Goal: Information Seeking & Learning: Learn about a topic

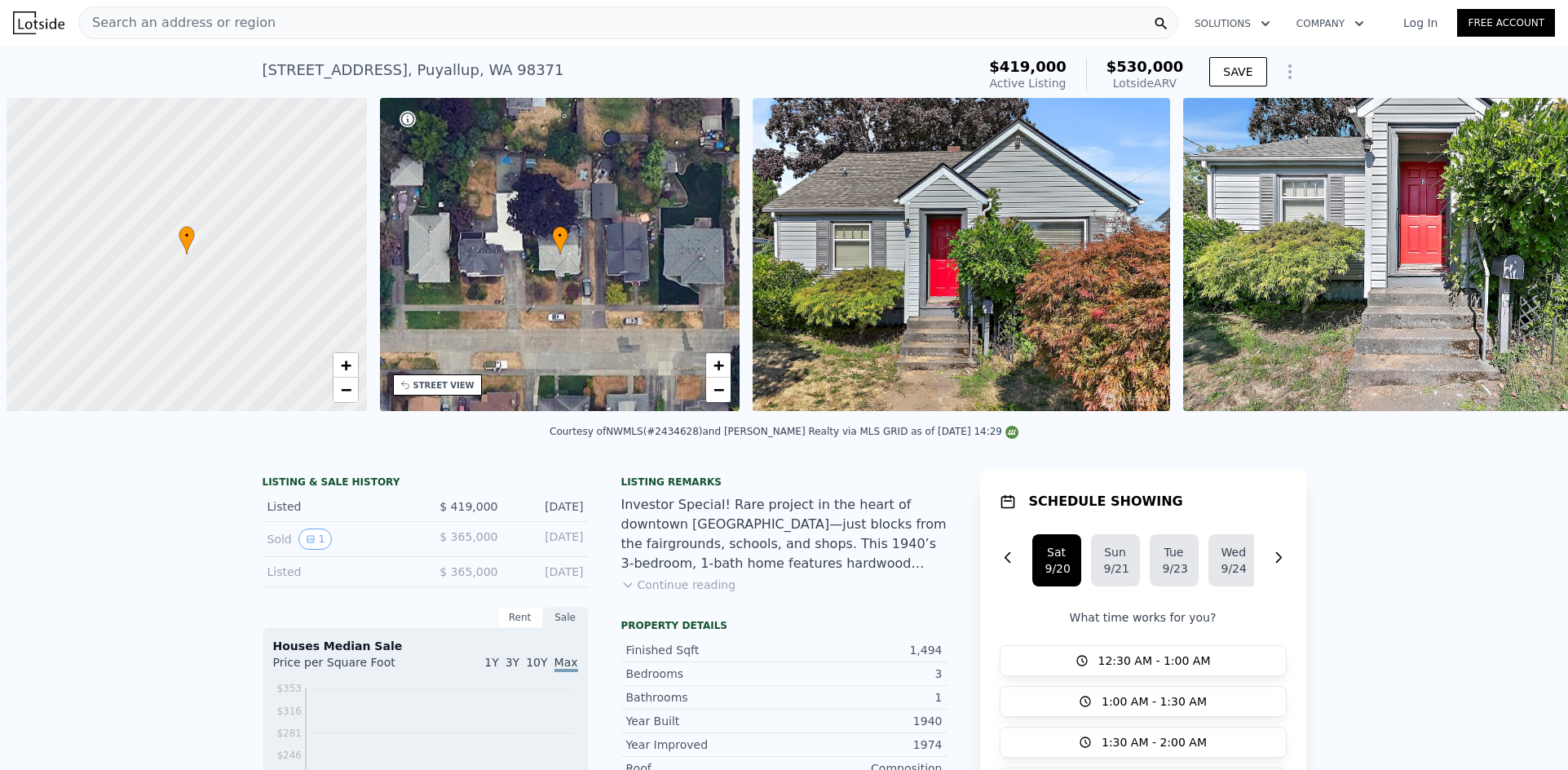
scroll to position [0, 7]
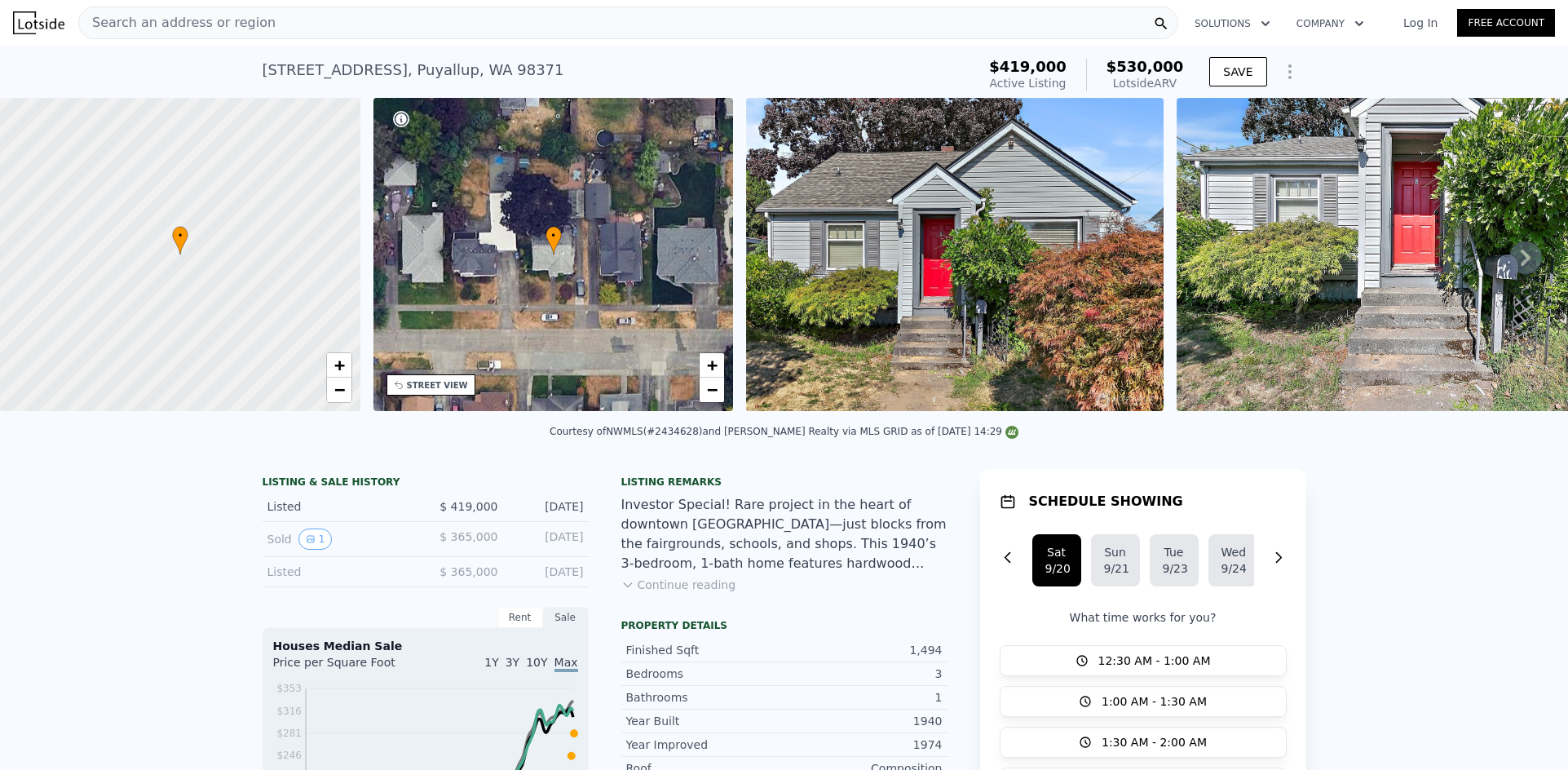
click at [426, 33] on div "Search an address or region" at bounding box center [628, 22] width 1099 height 32
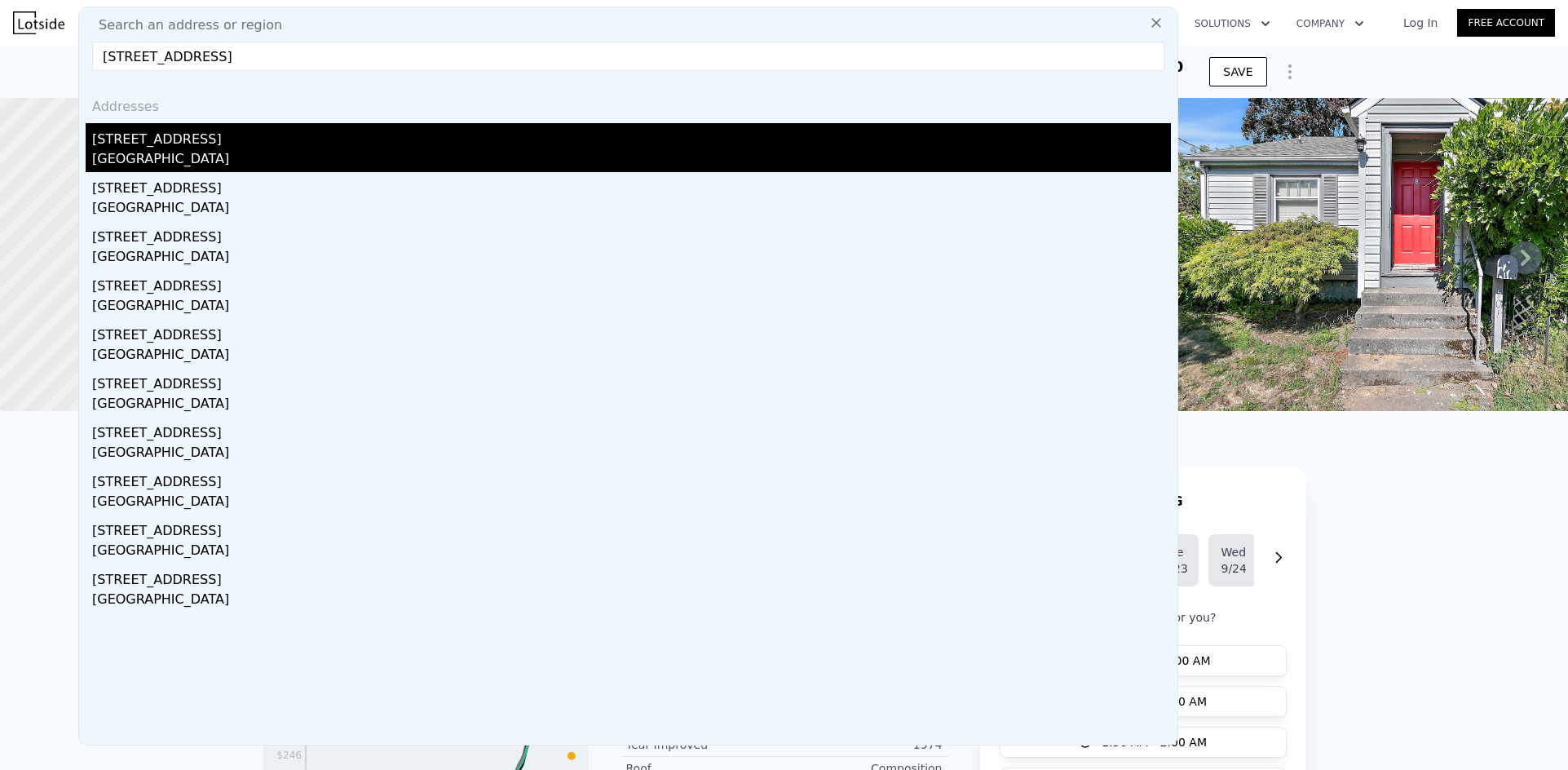
type input "[STREET_ADDRESS]"
click at [233, 155] on div "[GEOGRAPHIC_DATA]" at bounding box center [631, 161] width 1079 height 23
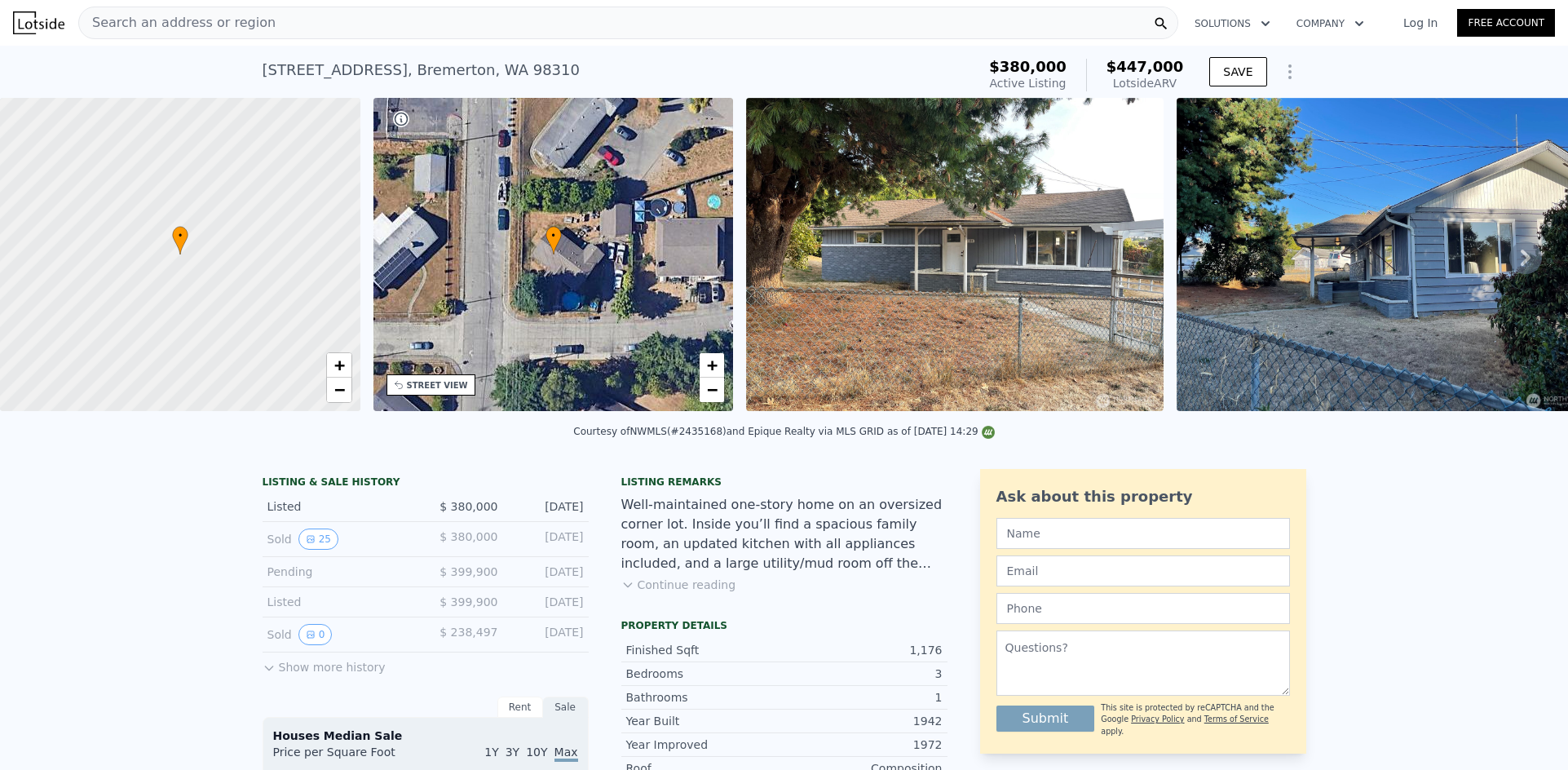
click at [395, 26] on div "Search an address or region" at bounding box center [628, 22] width 1099 height 32
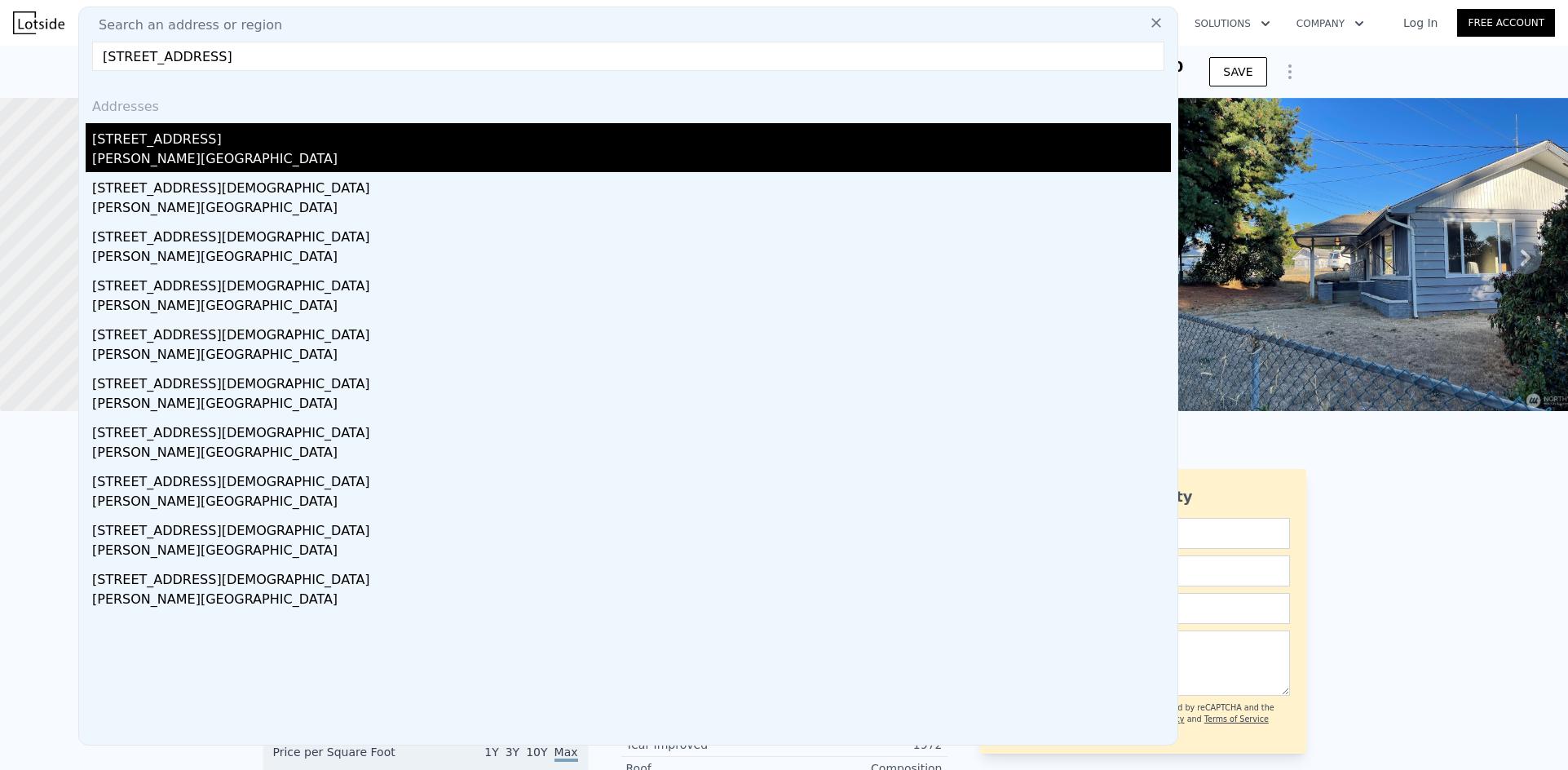
type input "[STREET_ADDRESS]"
click at [210, 144] on div "[STREET_ADDRESS]" at bounding box center [631, 137] width 1079 height 26
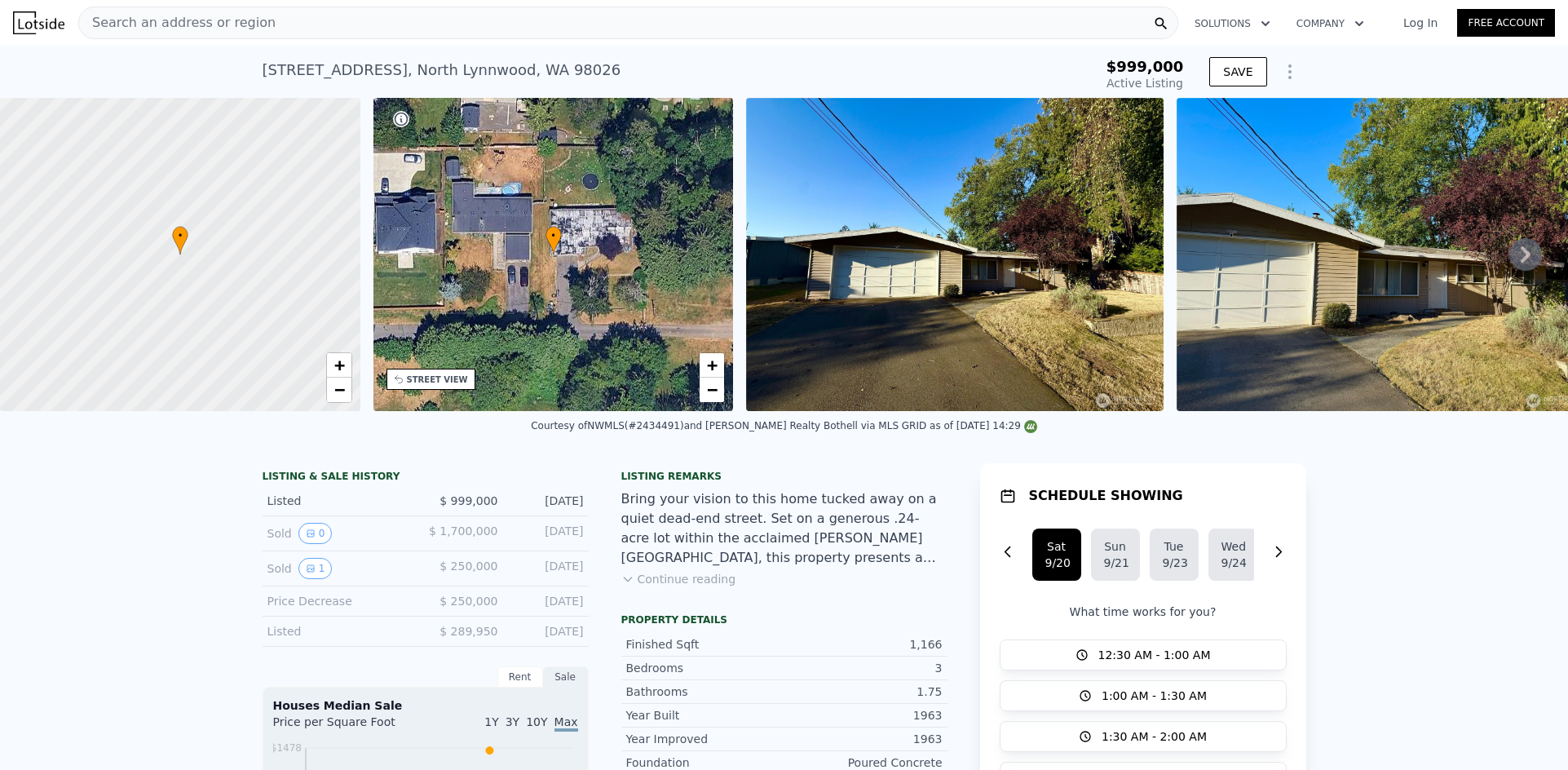
click at [435, 31] on div "Search an address or region" at bounding box center [628, 22] width 1099 height 32
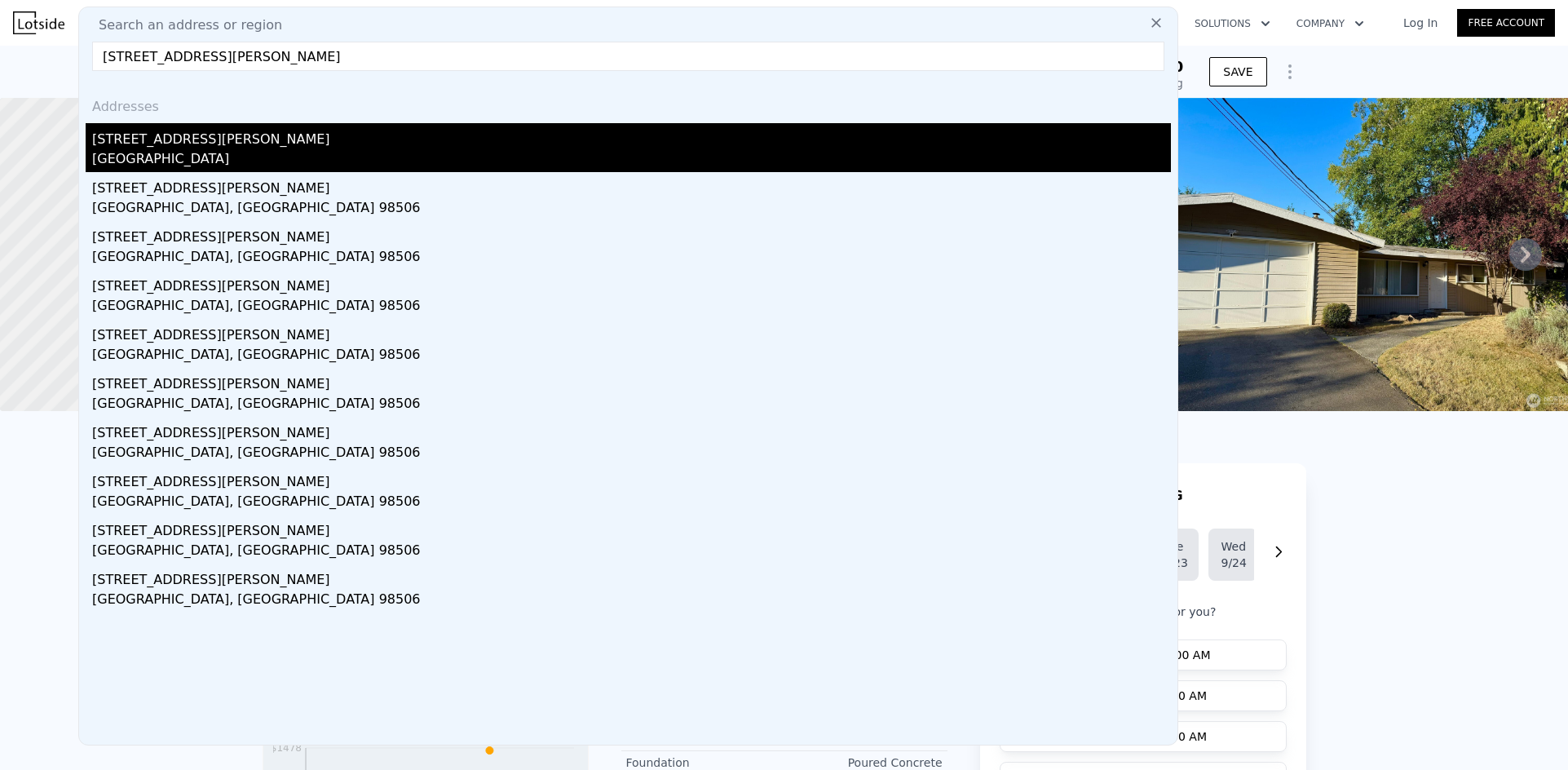
type input "[STREET_ADDRESS][PERSON_NAME]"
click at [216, 154] on div "[GEOGRAPHIC_DATA]" at bounding box center [631, 161] width 1079 height 23
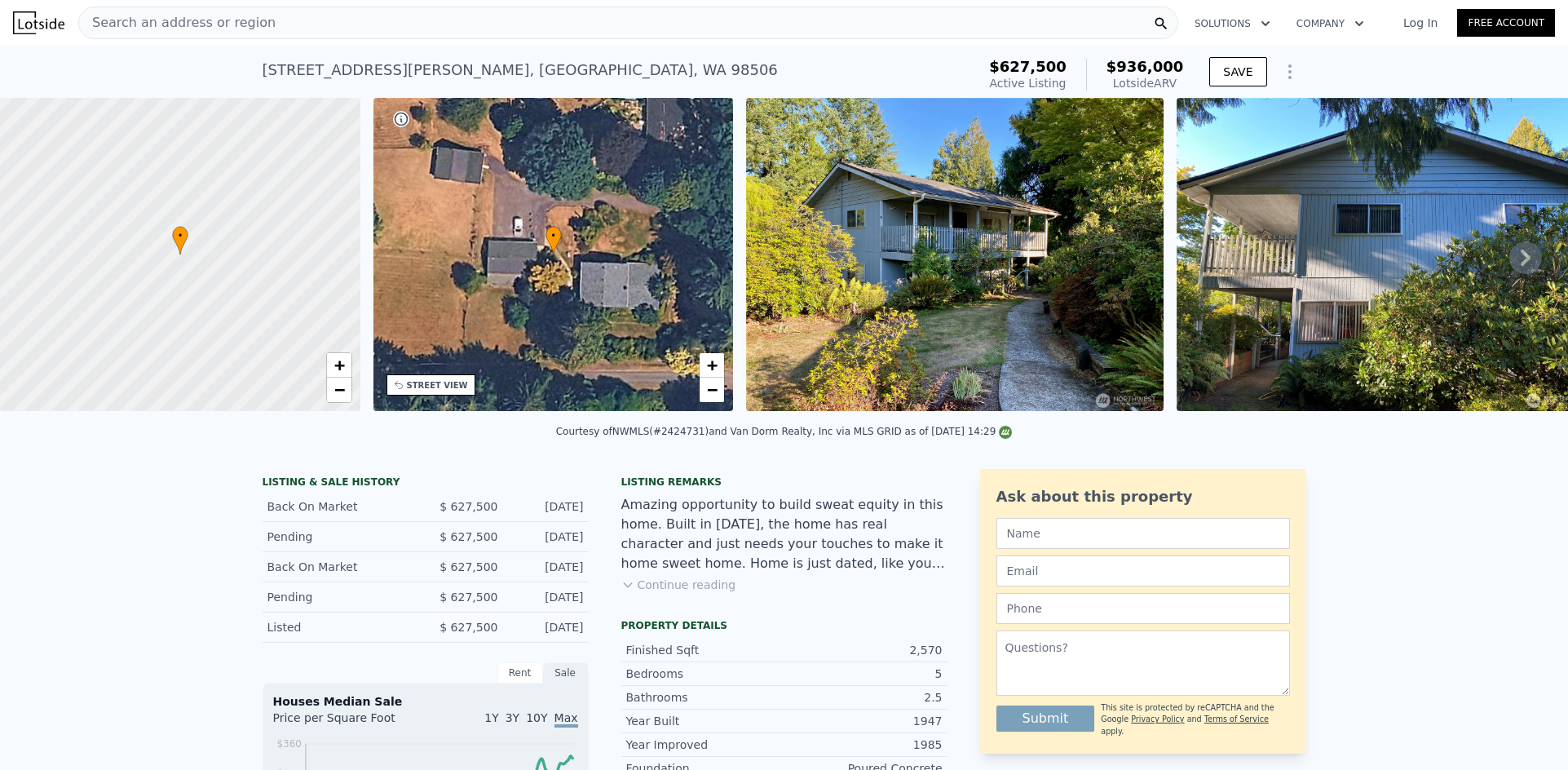
click at [505, 19] on div "Search an address or region" at bounding box center [628, 22] width 1099 height 32
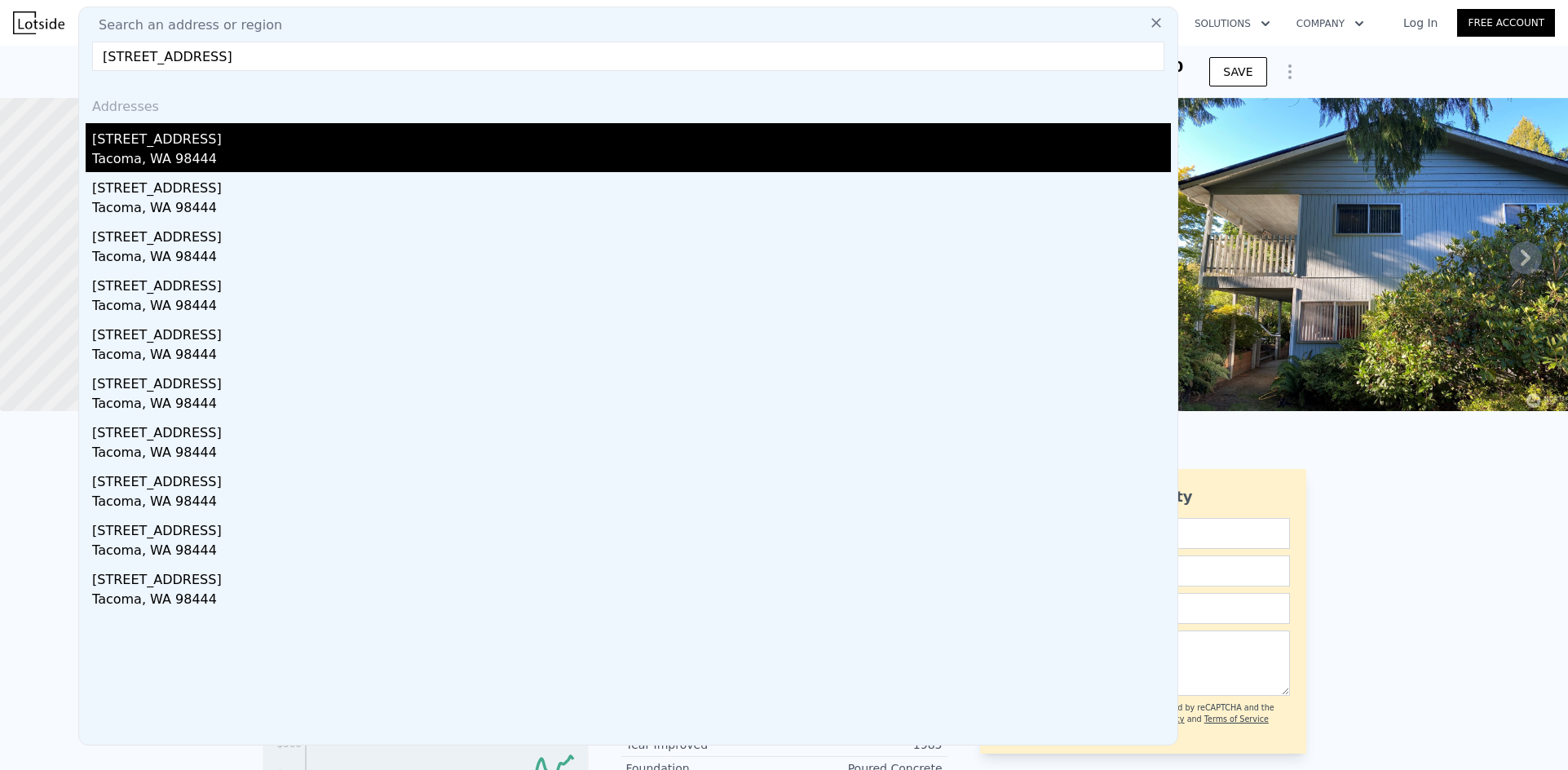
type input "[STREET_ADDRESS]"
click at [205, 142] on div "[STREET_ADDRESS]" at bounding box center [631, 137] width 1079 height 26
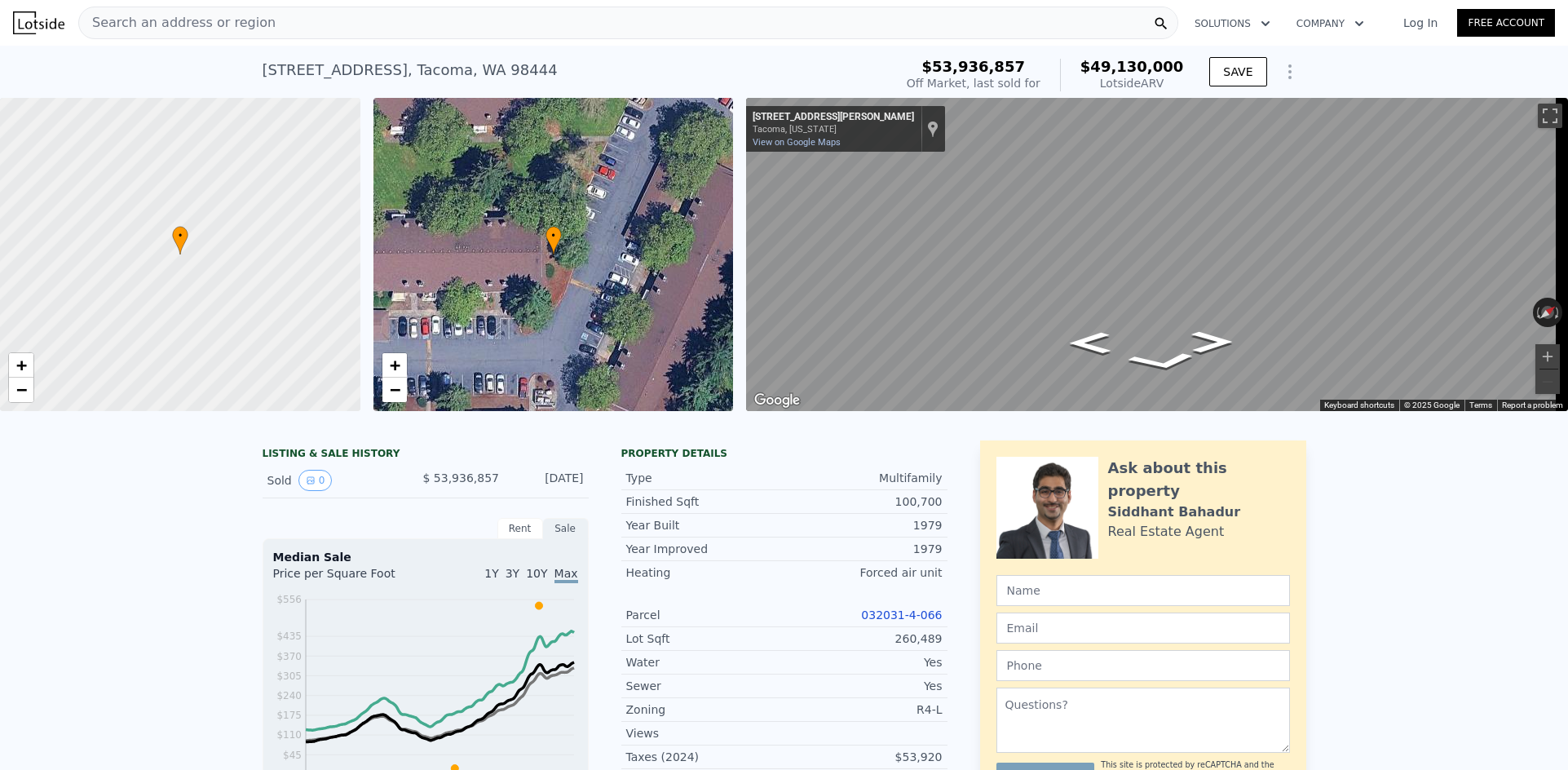
click at [480, 37] on div "Search an address or region" at bounding box center [628, 22] width 1099 height 32
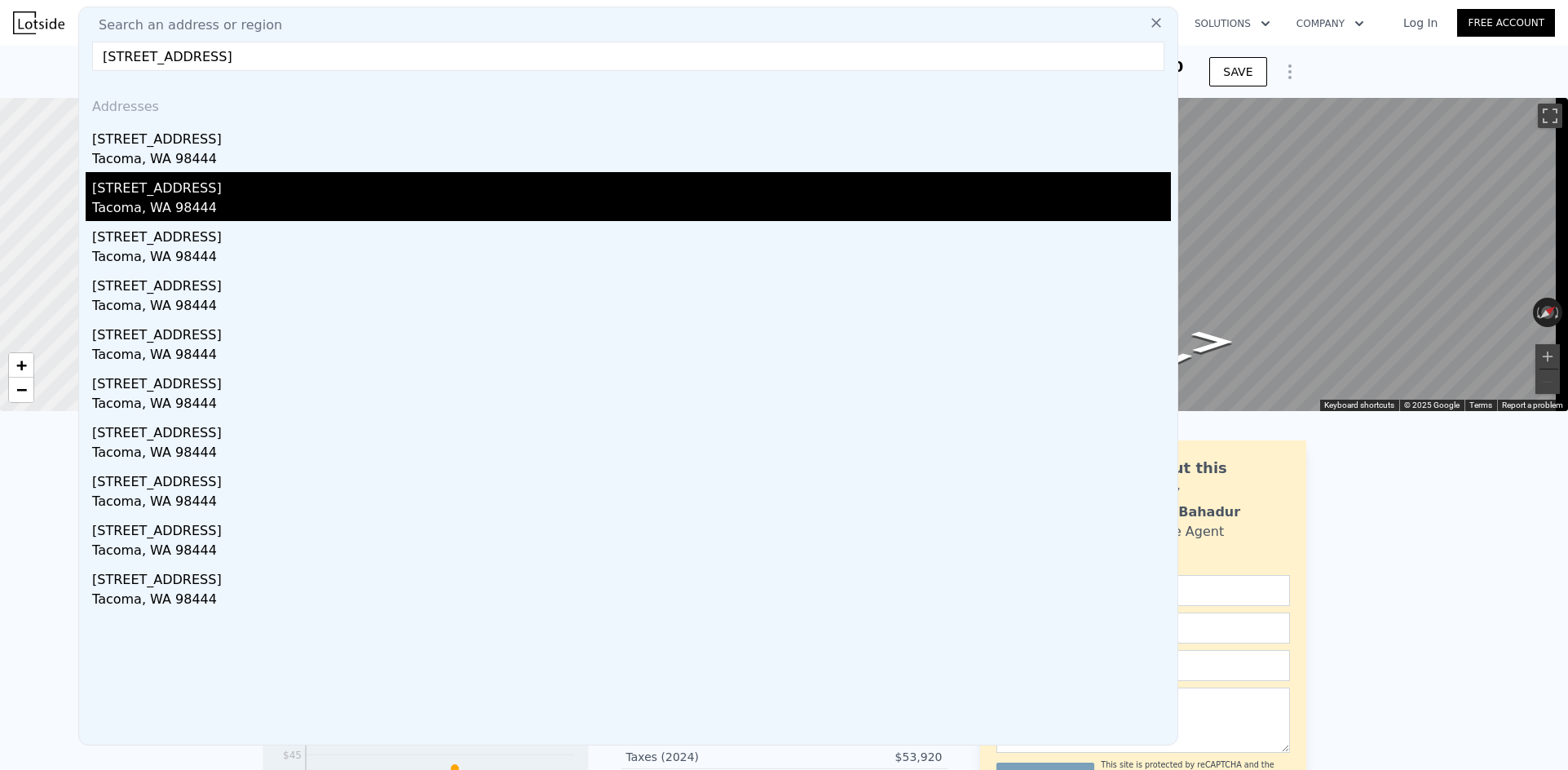
type input "[STREET_ADDRESS]"
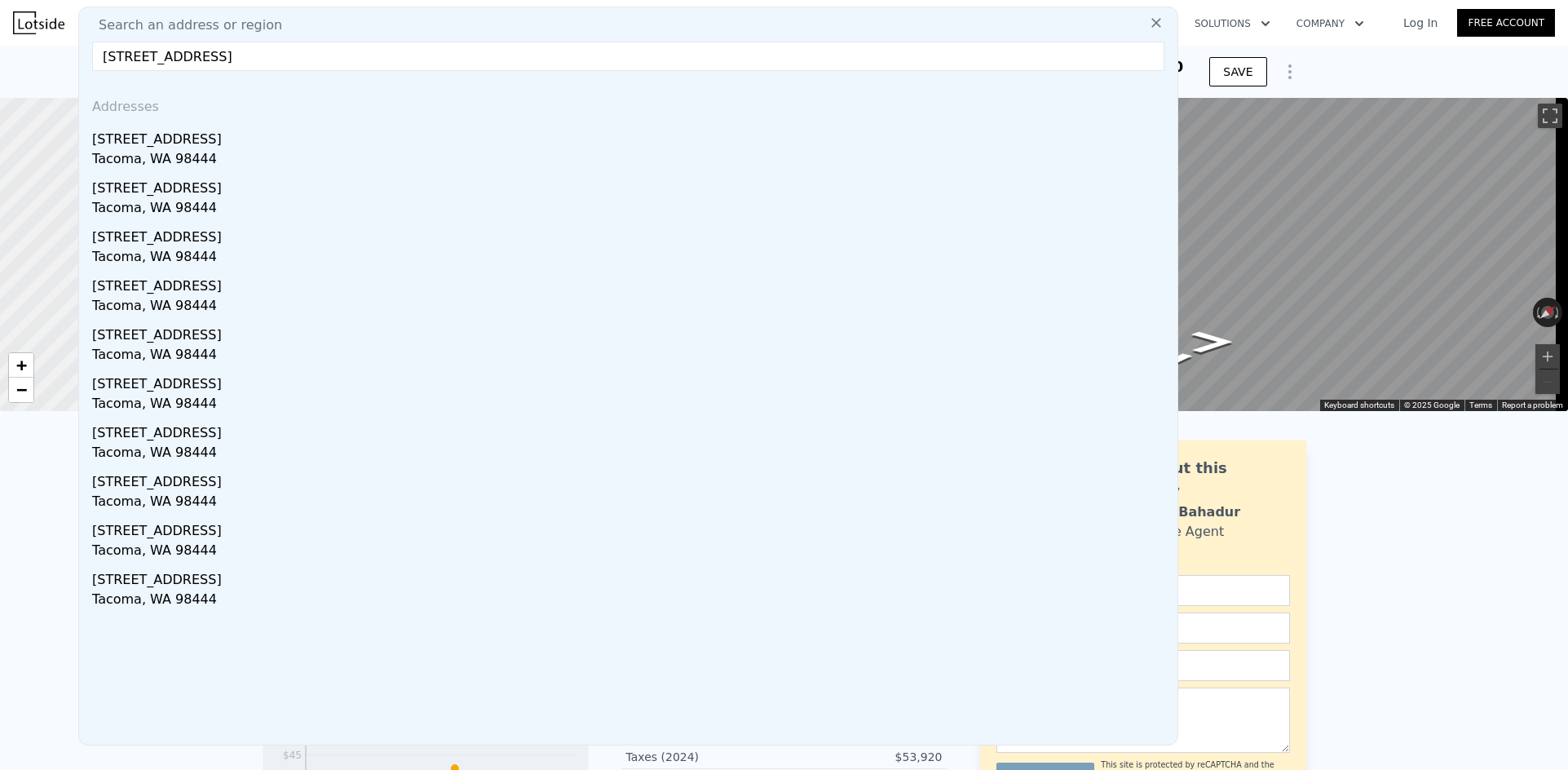
drag, startPoint x: 272, startPoint y: 187, endPoint x: 666, endPoint y: 209, distance: 394.6
click at [272, 187] on div "[STREET_ADDRESS]" at bounding box center [631, 185] width 1079 height 26
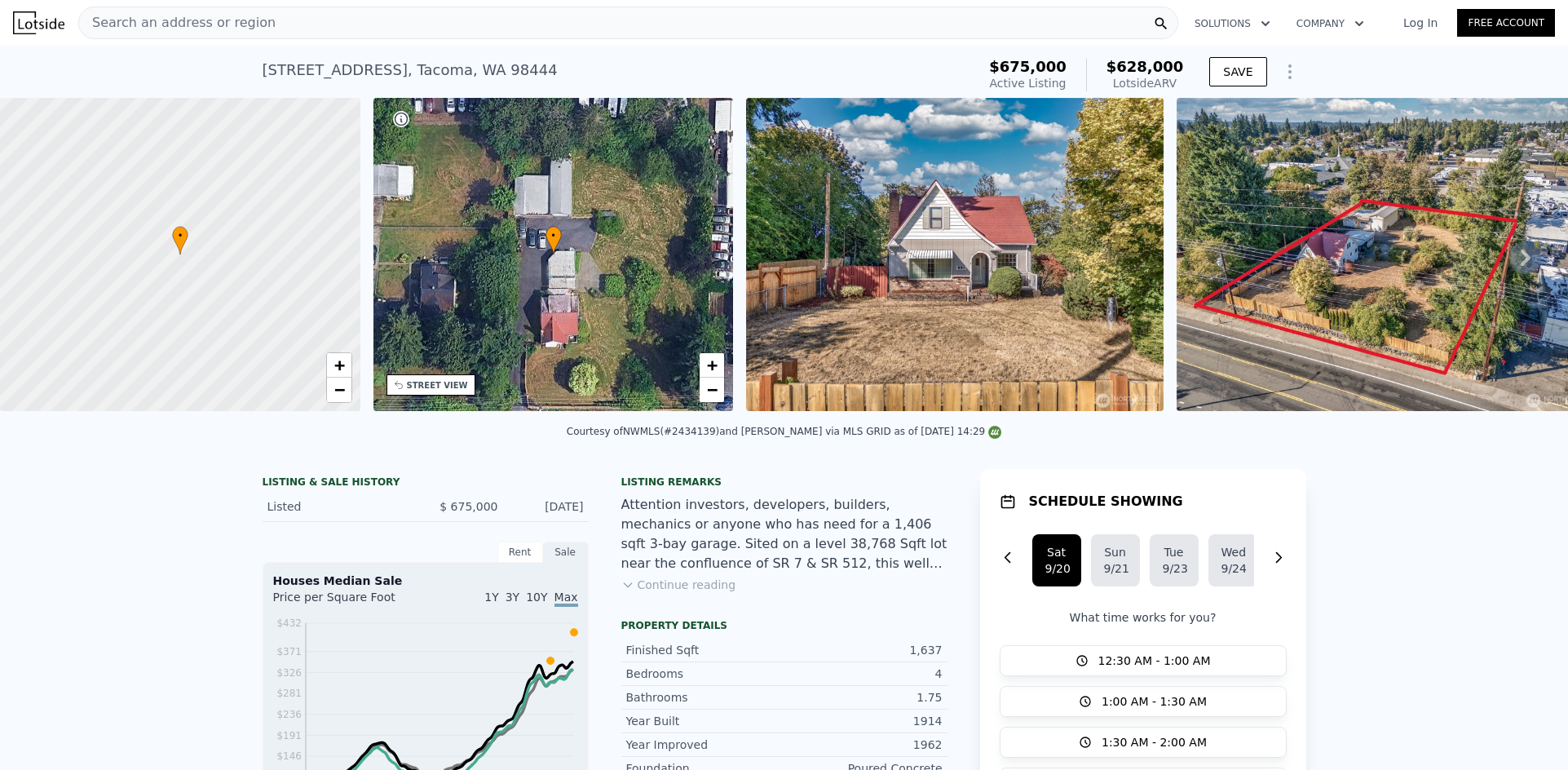
click at [475, 21] on div "Search an address or region" at bounding box center [628, 22] width 1099 height 32
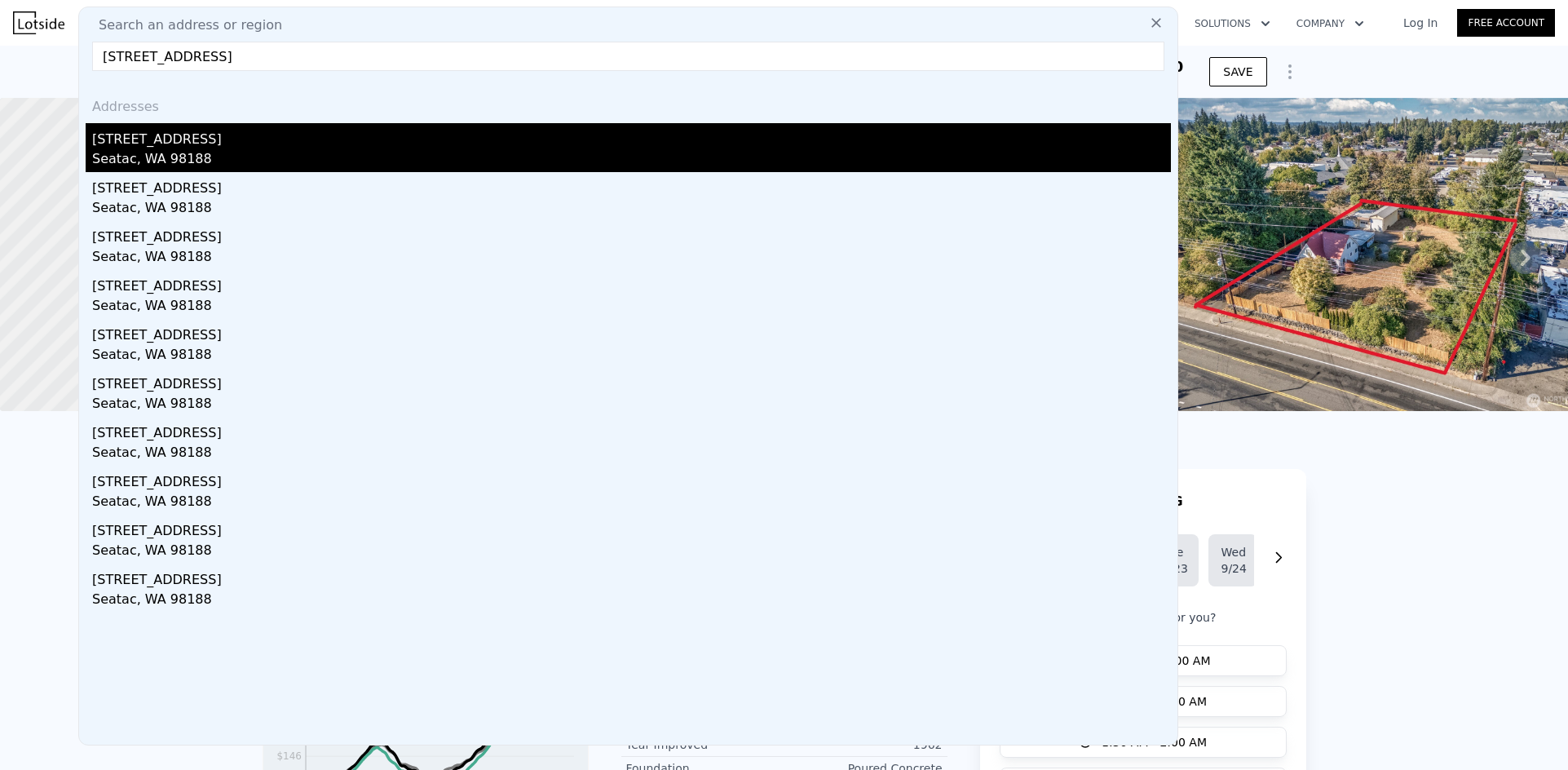
type input "[STREET_ADDRESS]"
click at [160, 153] on div "Seatac, WA 98188" at bounding box center [631, 161] width 1079 height 23
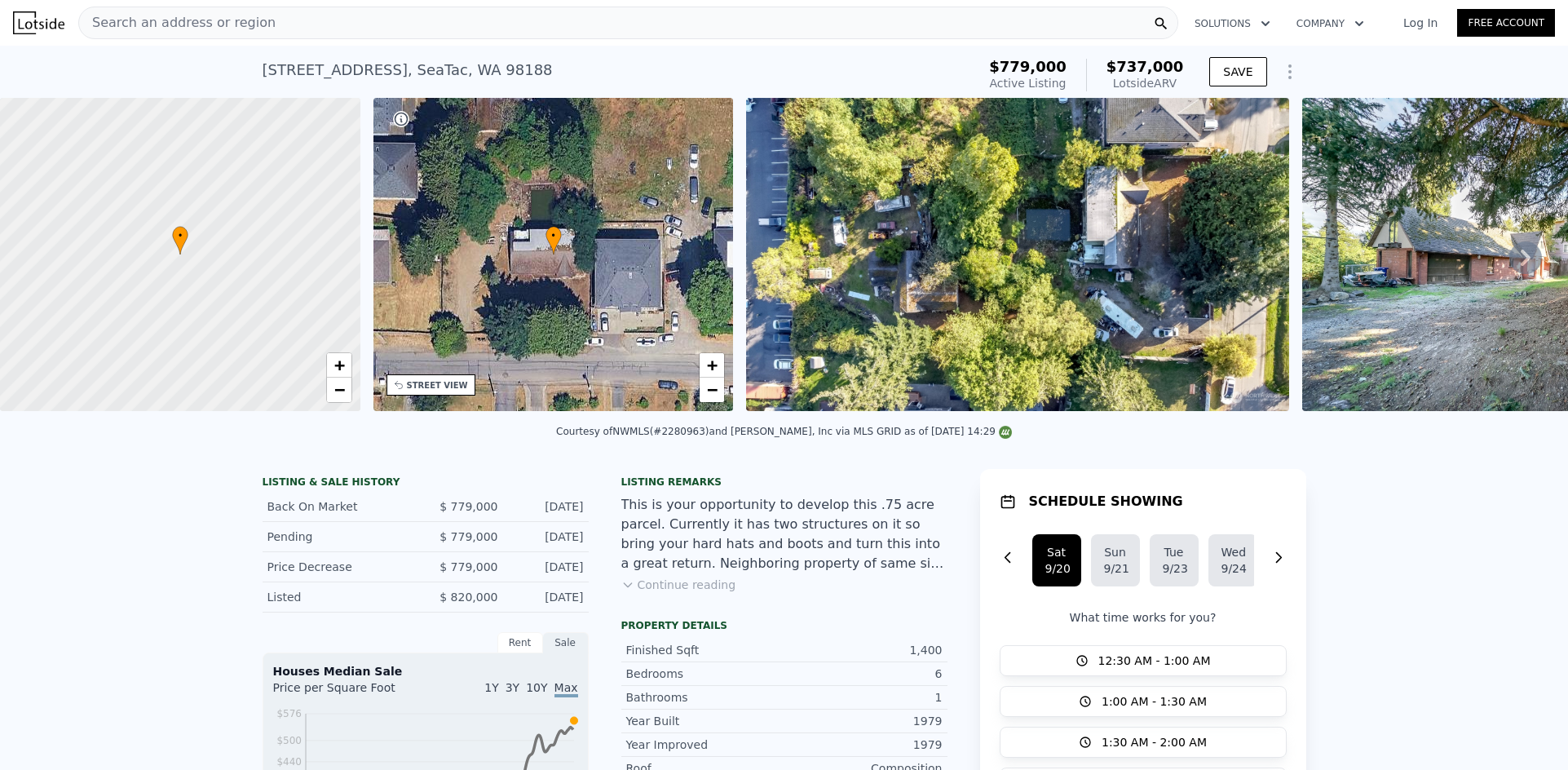
click at [608, 293] on div "• + −" at bounding box center [553, 254] width 360 height 313
click at [1412, 290] on img at bounding box center [1537, 254] width 469 height 313
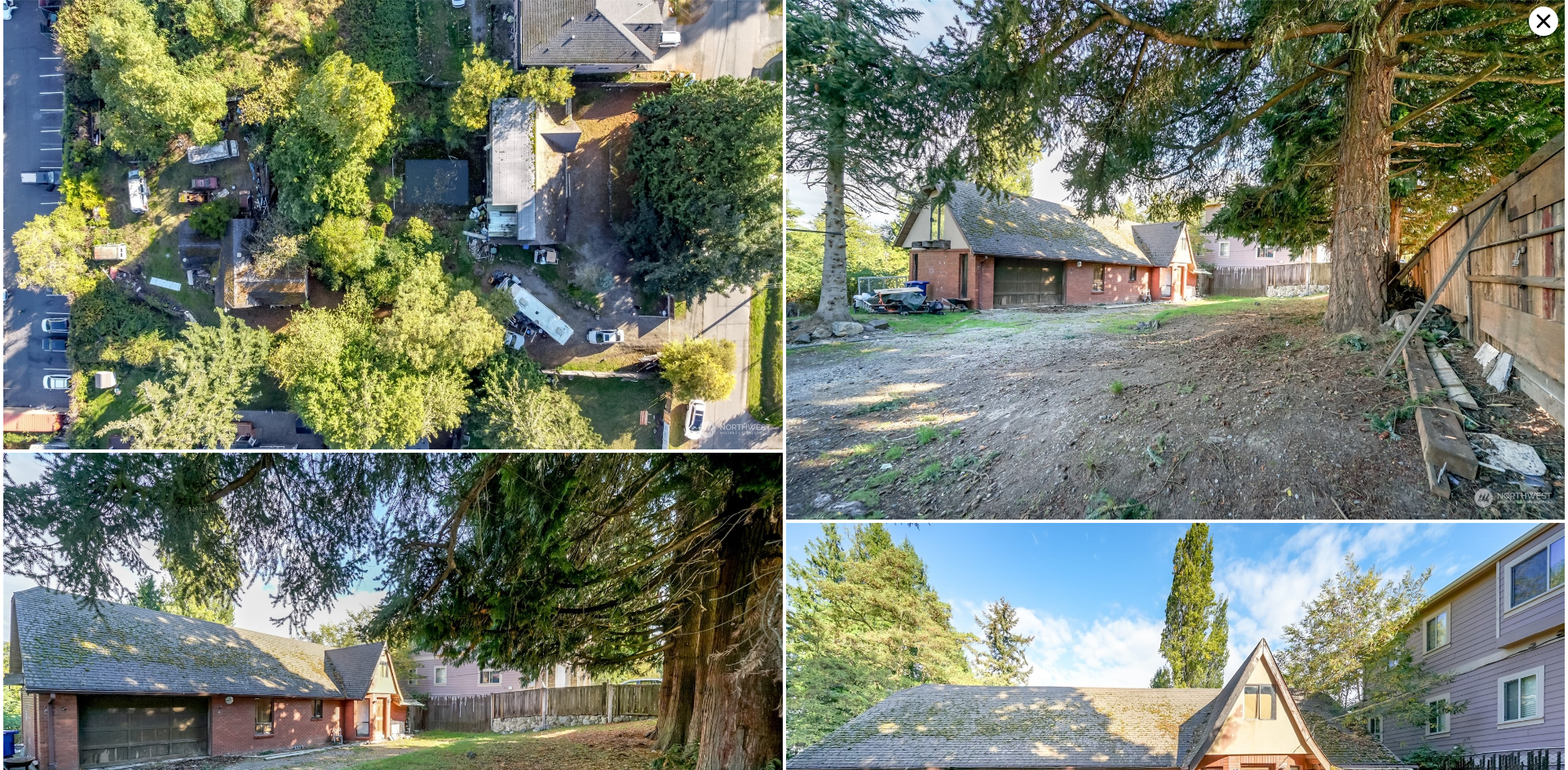
click at [1530, 22] on icon at bounding box center [1542, 21] width 29 height 29
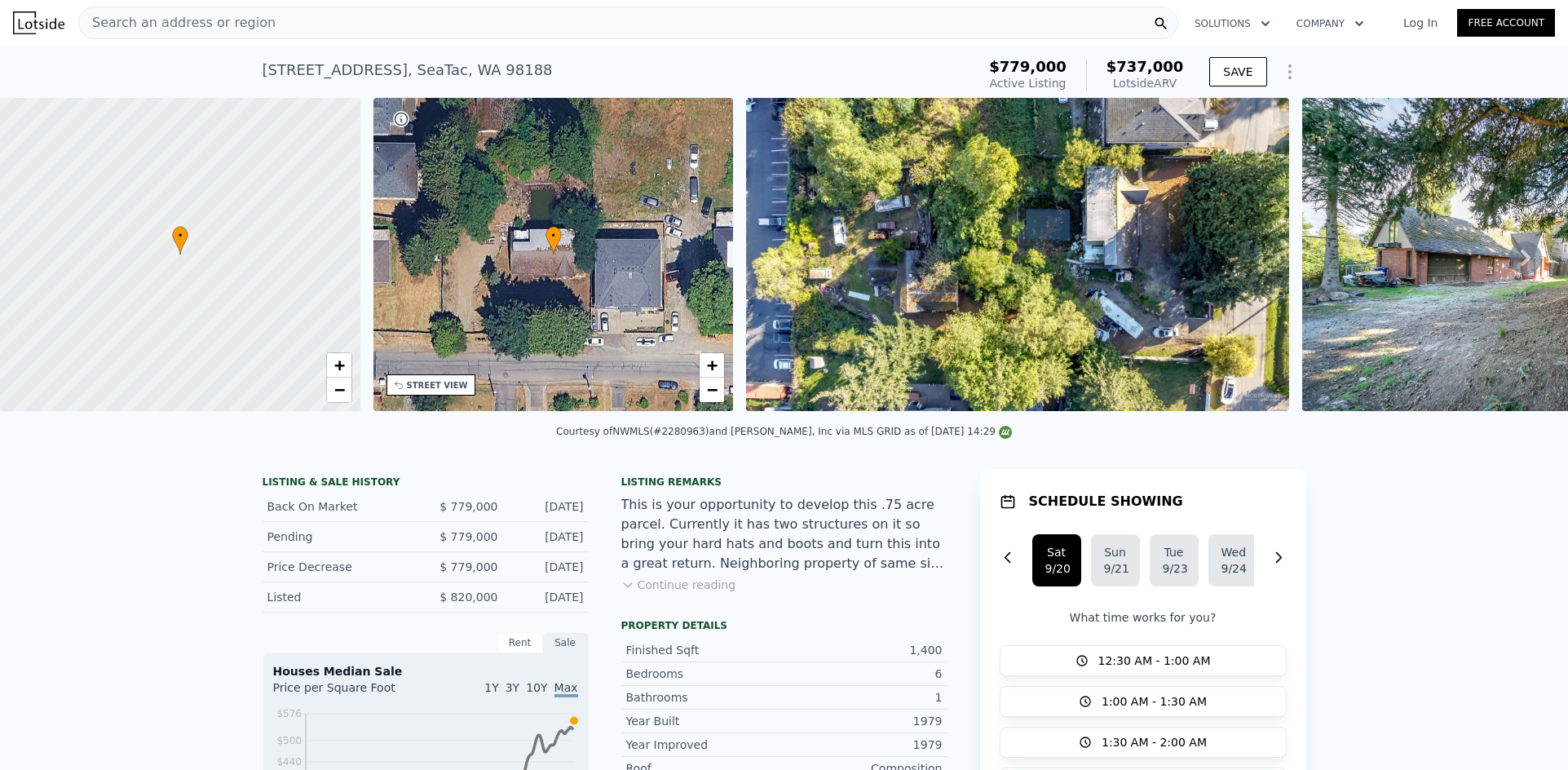
click at [267, 16] on div "Search an address or region" at bounding box center [628, 22] width 1099 height 32
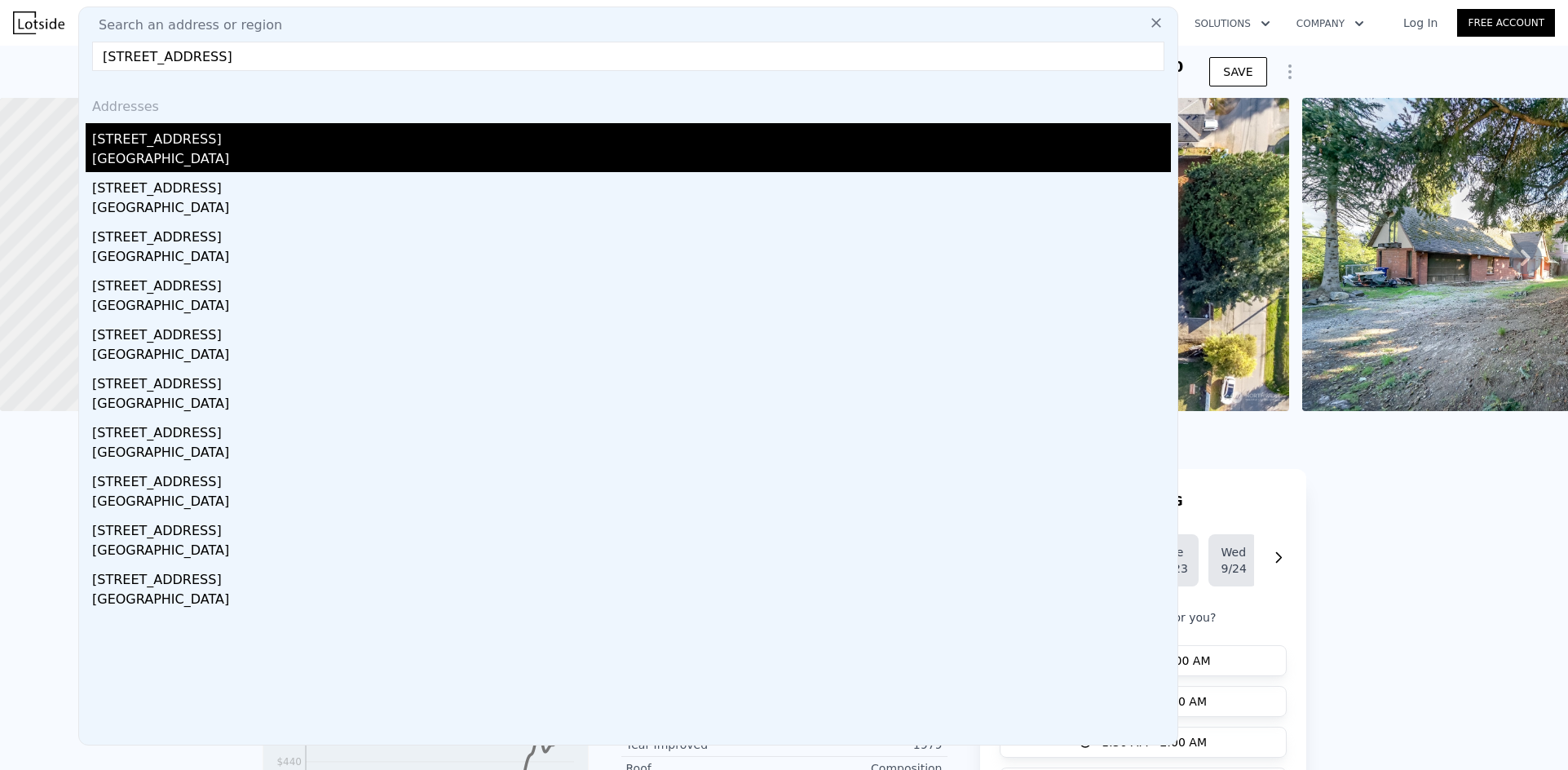
type input "[STREET_ADDRESS]"
click at [216, 134] on div "[STREET_ADDRESS]" at bounding box center [631, 137] width 1079 height 26
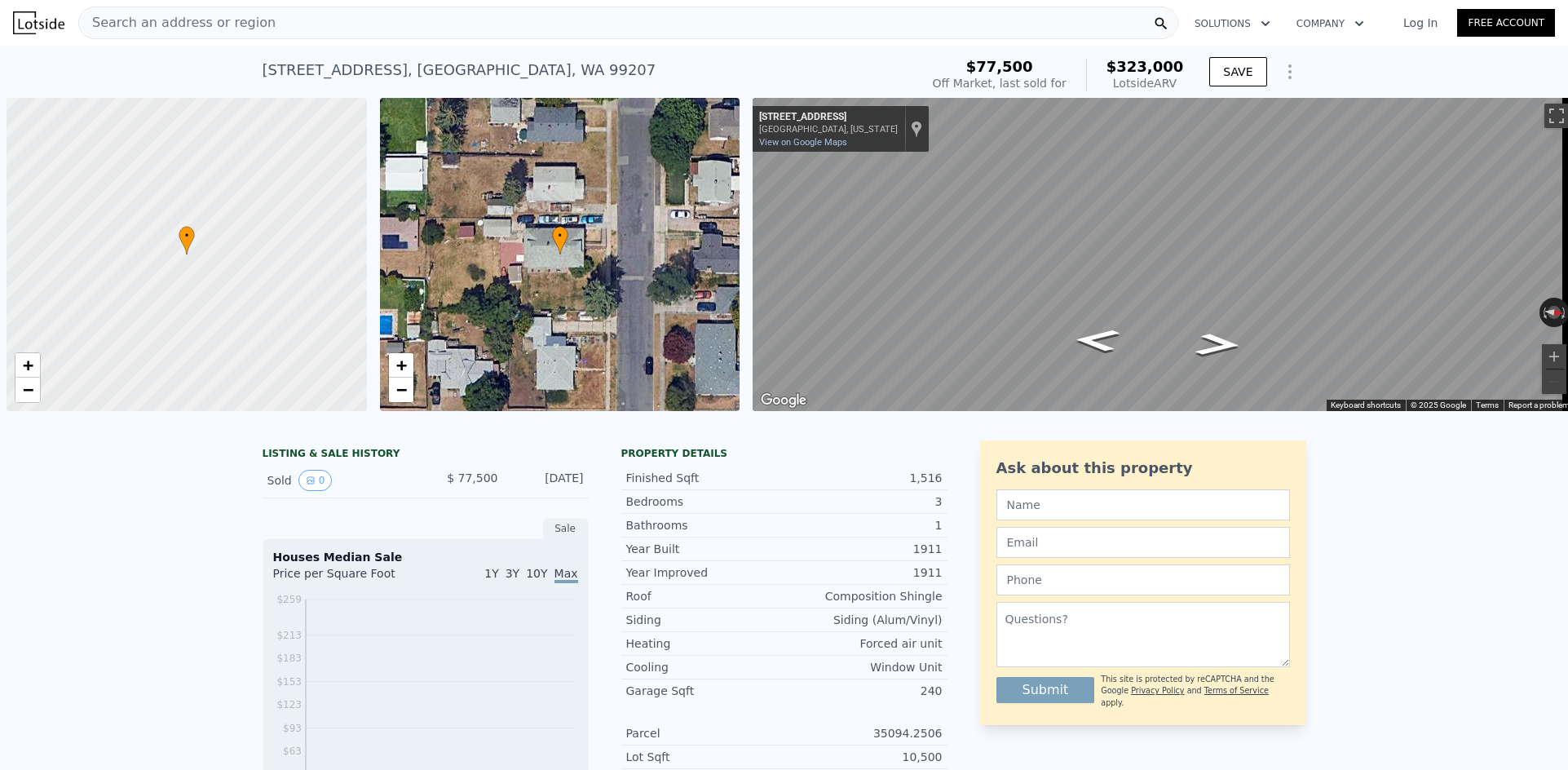
scroll to position [0, 7]
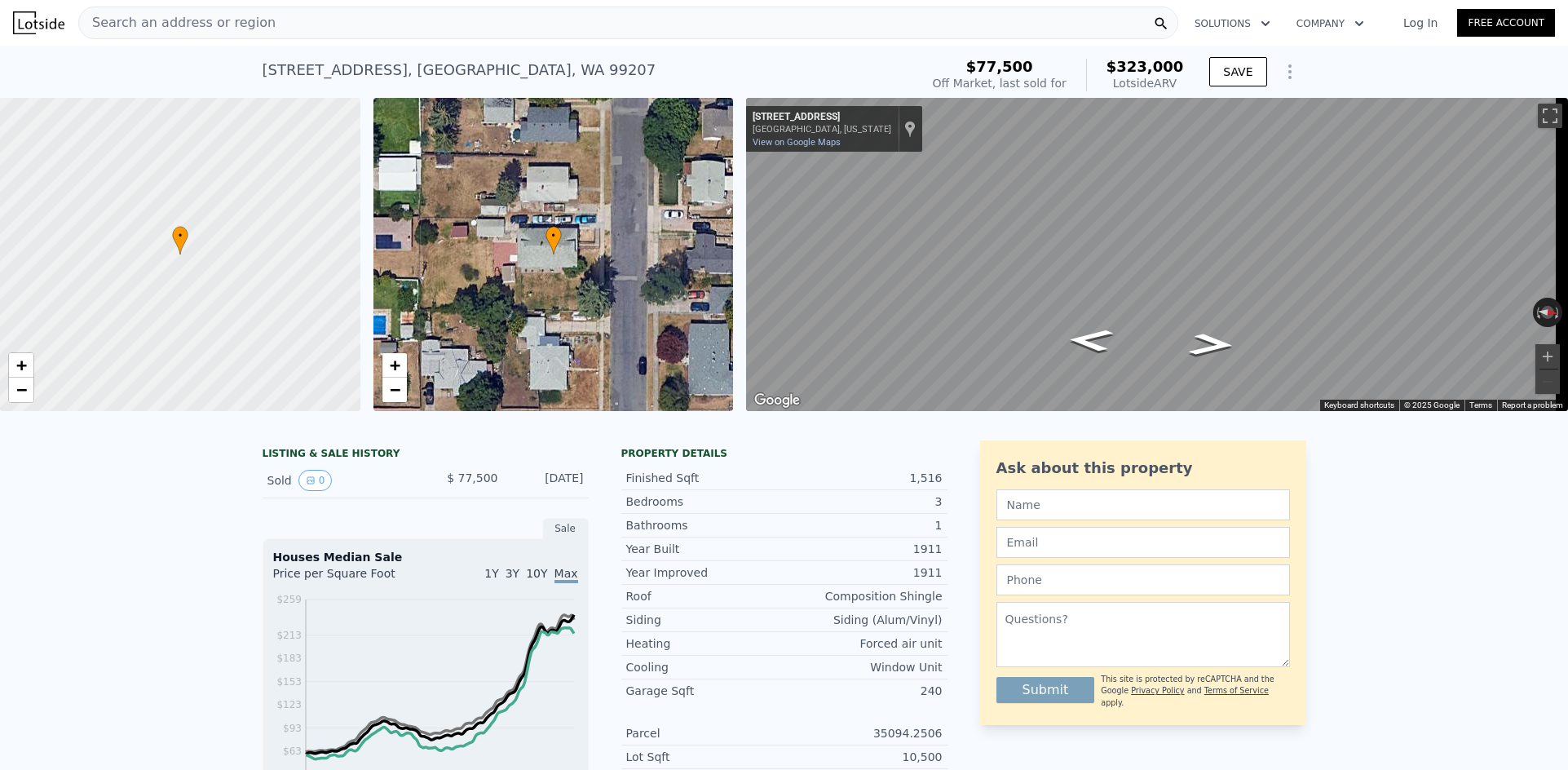
click at [1411, 658] on div "LISTING & SALE HISTORY Sold 0 $ 77,500 [DATE] Sale Houses Median Sale Price per…" at bounding box center [784, 753] width 1568 height 653
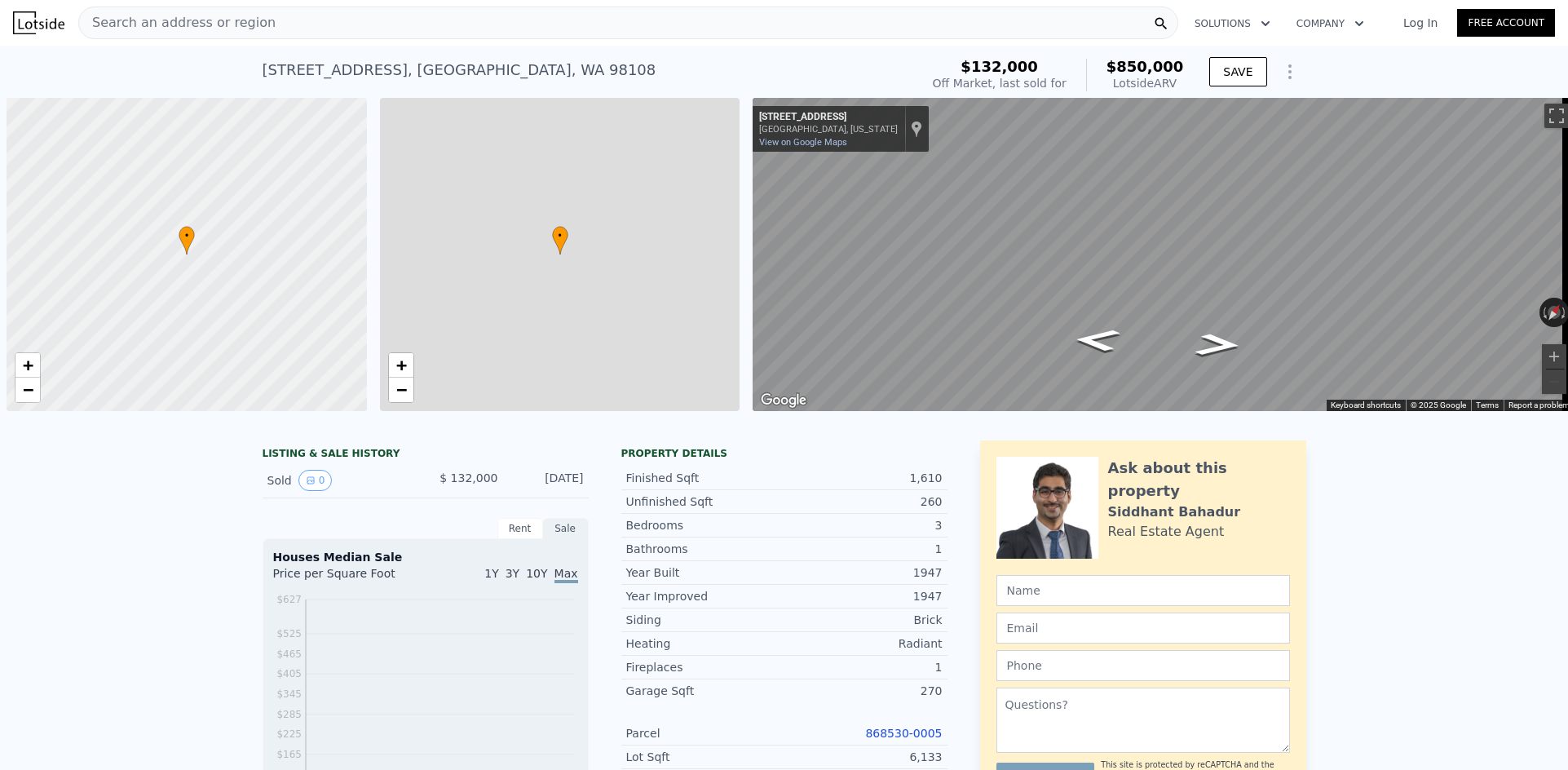
scroll to position [0, 7]
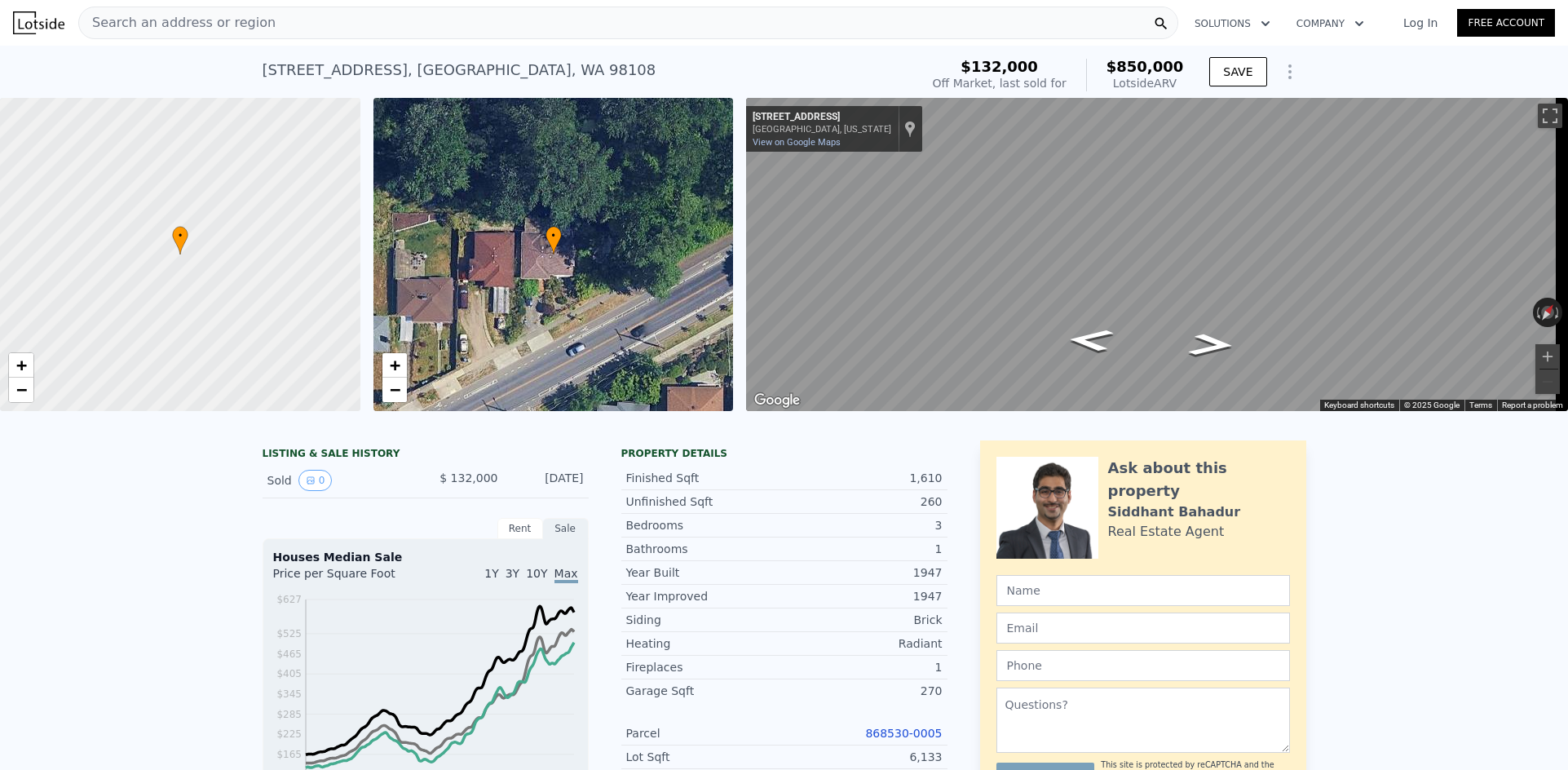
click at [348, 22] on div "Search an address or region" at bounding box center [628, 22] width 1099 height 32
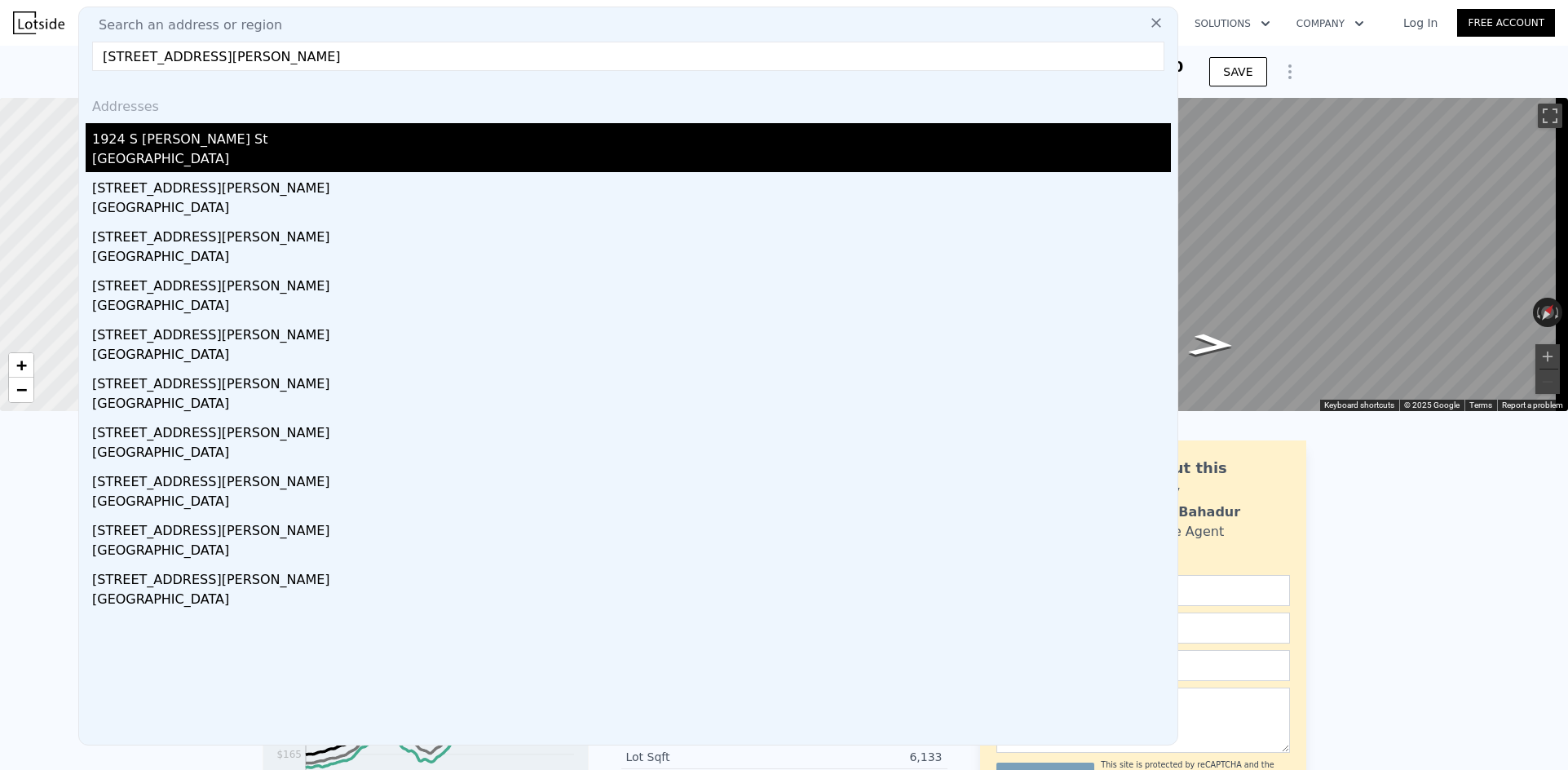
type input "1924 S Graham St Seattle, WA 98108"
click at [286, 139] on div "1924 S Graham St" at bounding box center [631, 137] width 1079 height 26
